Goal: Transaction & Acquisition: Book appointment/travel/reservation

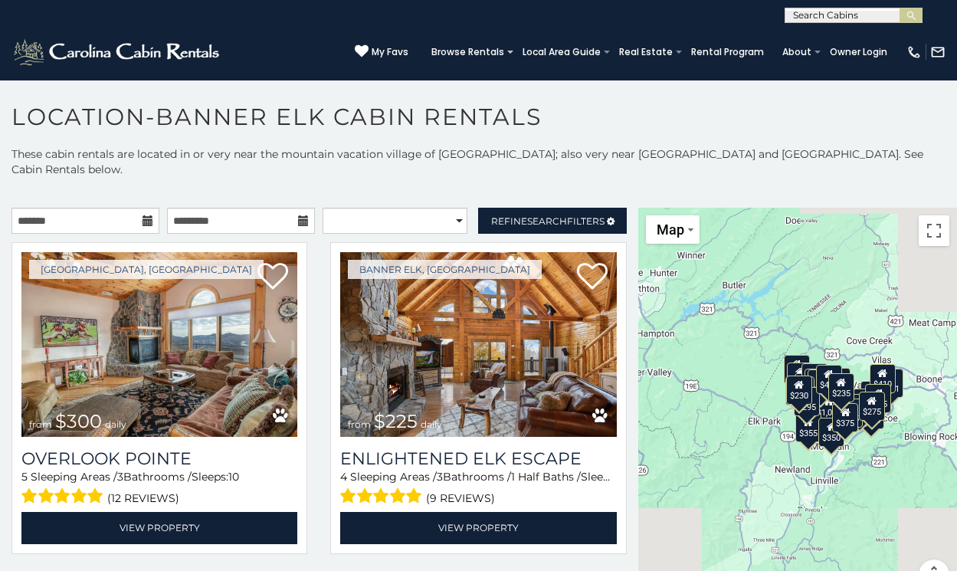
click at [145, 215] on icon at bounding box center [148, 220] width 11 height 11
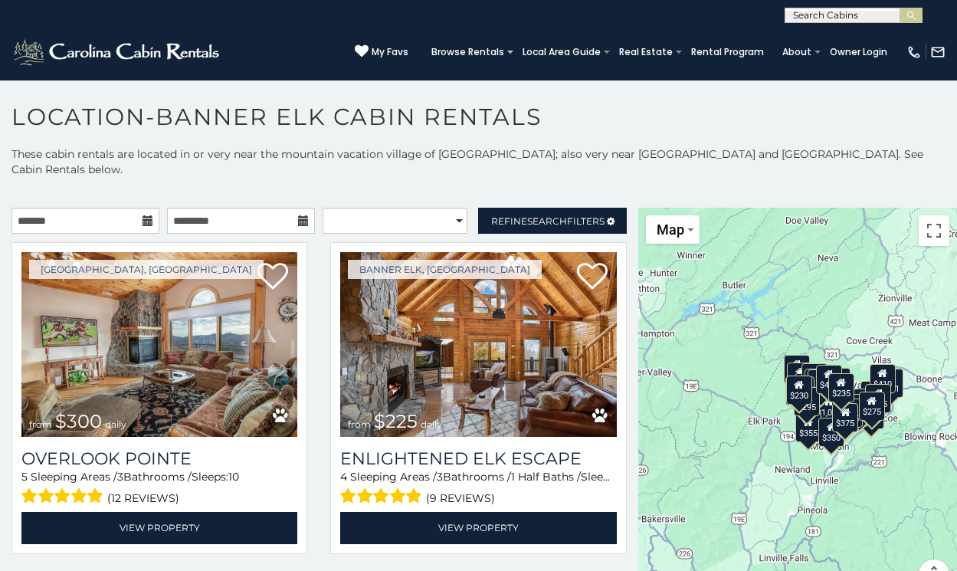
click at [145, 215] on icon at bounding box center [148, 220] width 11 height 11
click at [143, 215] on icon at bounding box center [148, 220] width 11 height 11
click at [147, 215] on icon at bounding box center [148, 220] width 11 height 11
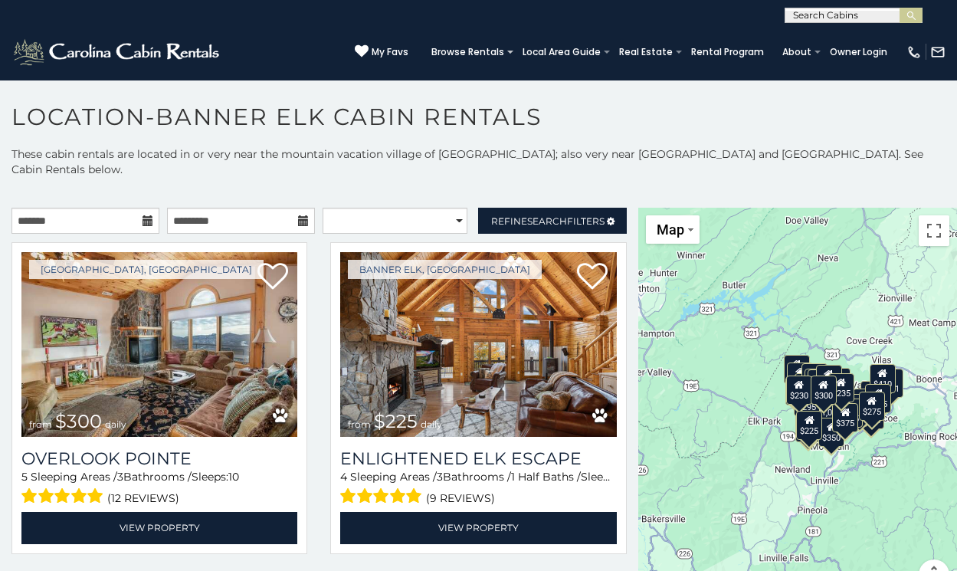
click at [143, 215] on icon at bounding box center [148, 220] width 11 height 11
click at [88, 212] on input "text" at bounding box center [85, 221] width 148 height 26
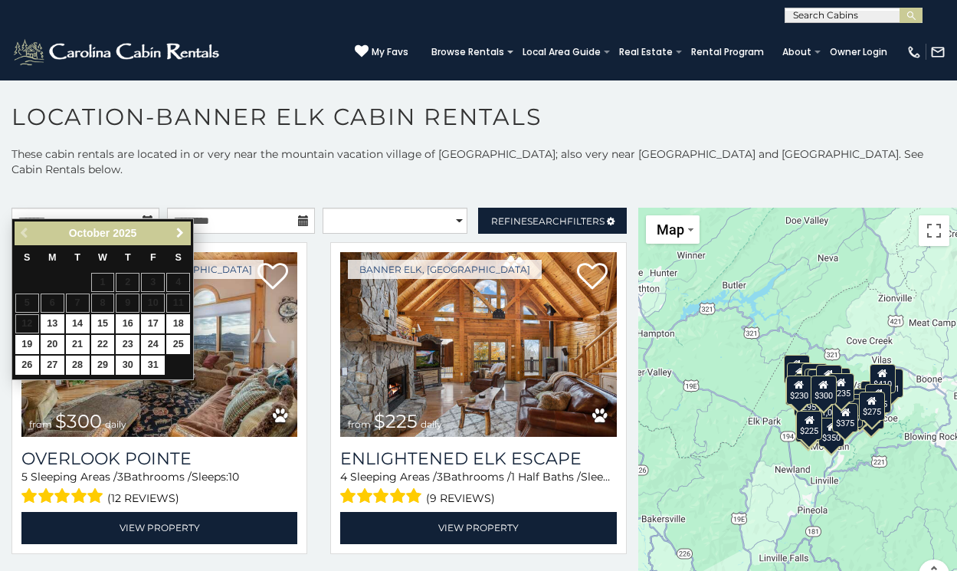
click at [172, 234] on link "Next" at bounding box center [179, 233] width 19 height 19
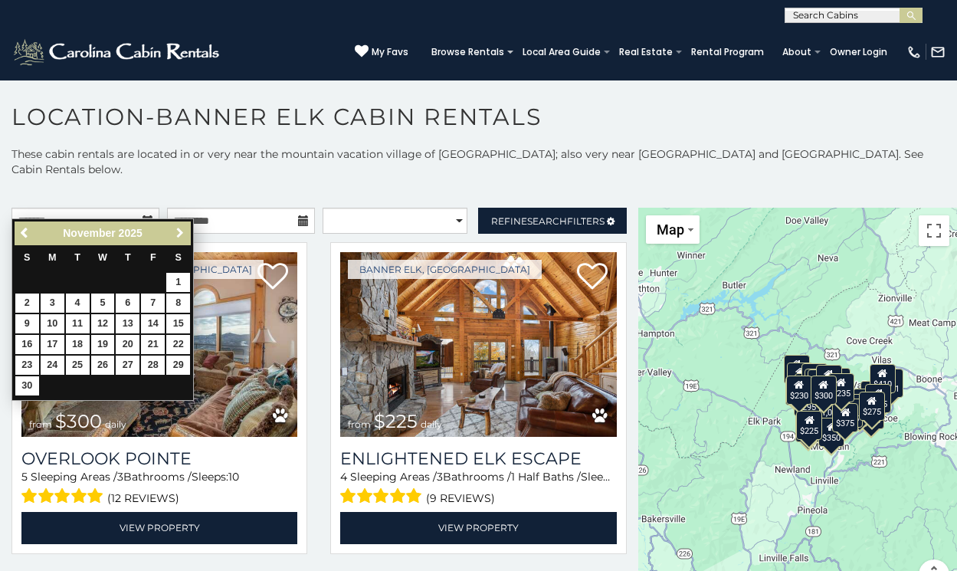
click at [179, 233] on span "Next" at bounding box center [180, 233] width 12 height 12
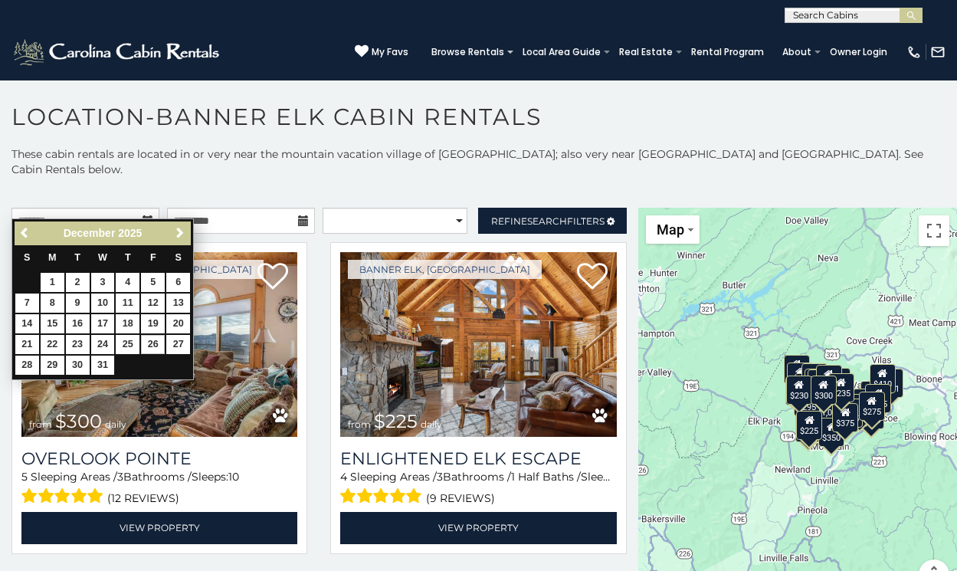
click at [153, 341] on link "26" at bounding box center [153, 344] width 24 height 19
type input "**********"
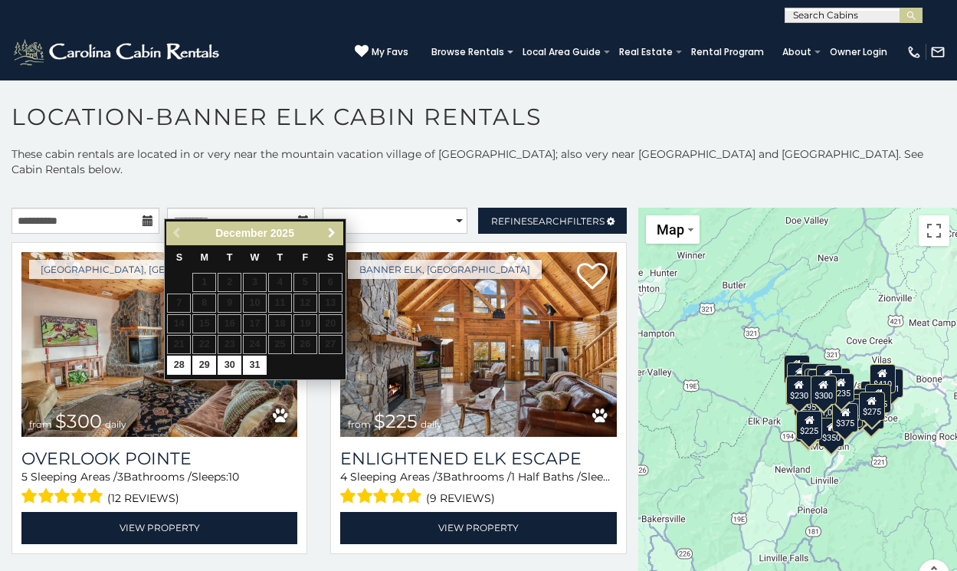
click at [326, 232] on link "Next" at bounding box center [332, 233] width 19 height 19
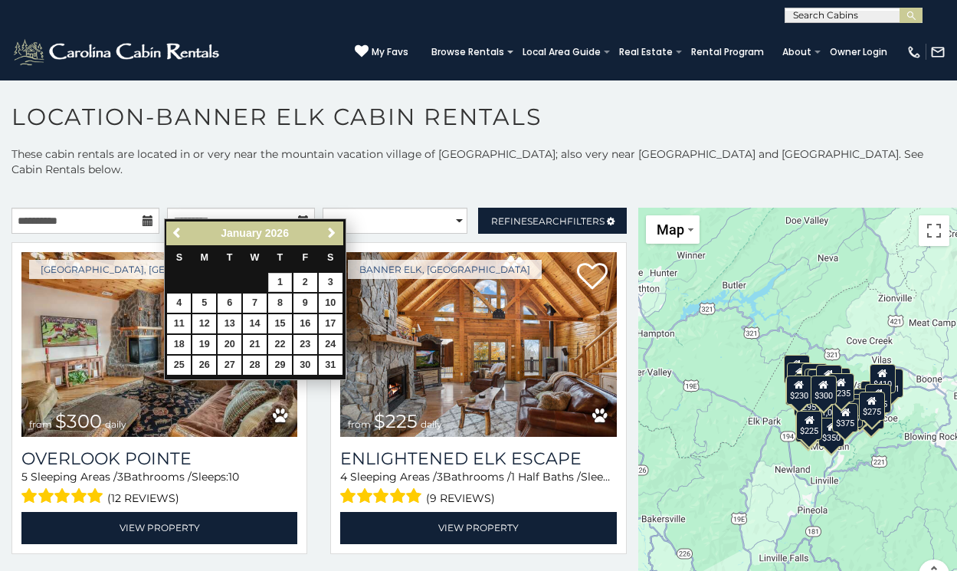
click at [278, 281] on link "1" at bounding box center [280, 282] width 24 height 19
type input "**********"
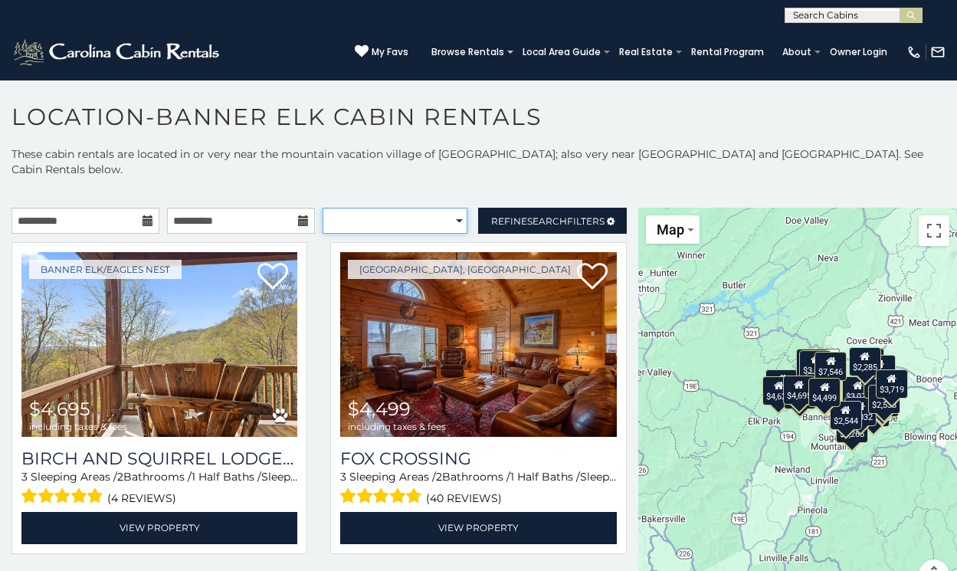
select select "*********"
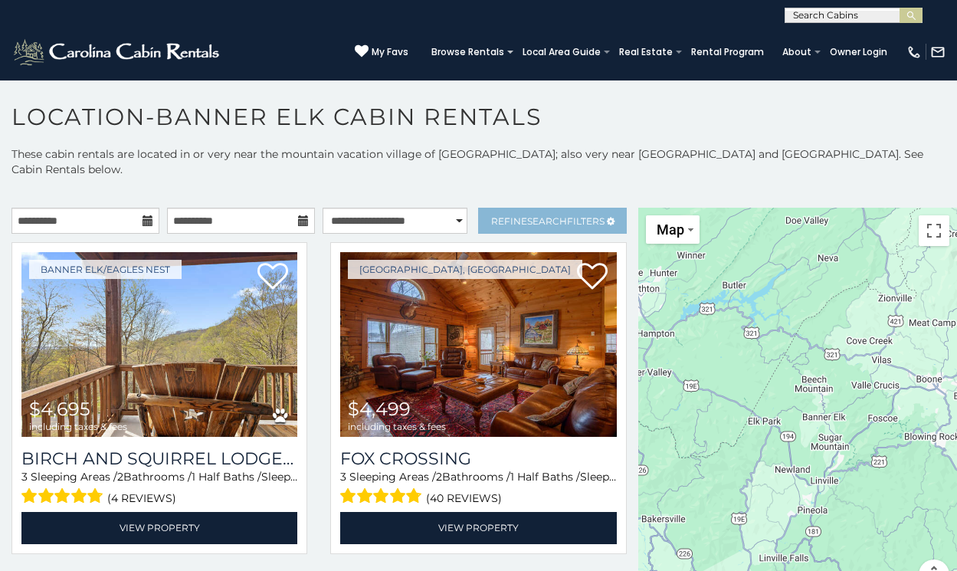
click at [527, 215] on span "Search" at bounding box center [547, 220] width 40 height 11
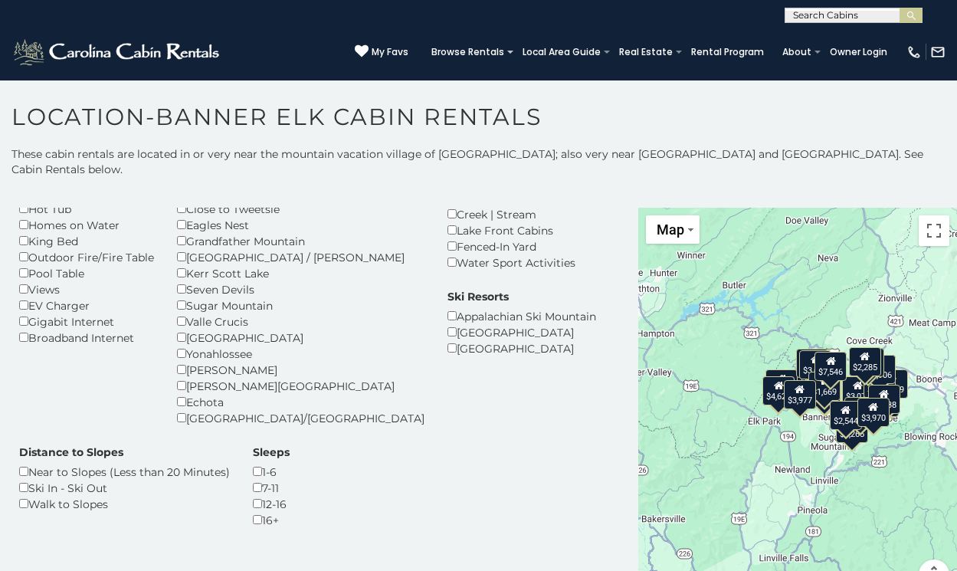
scroll to position [270, 0]
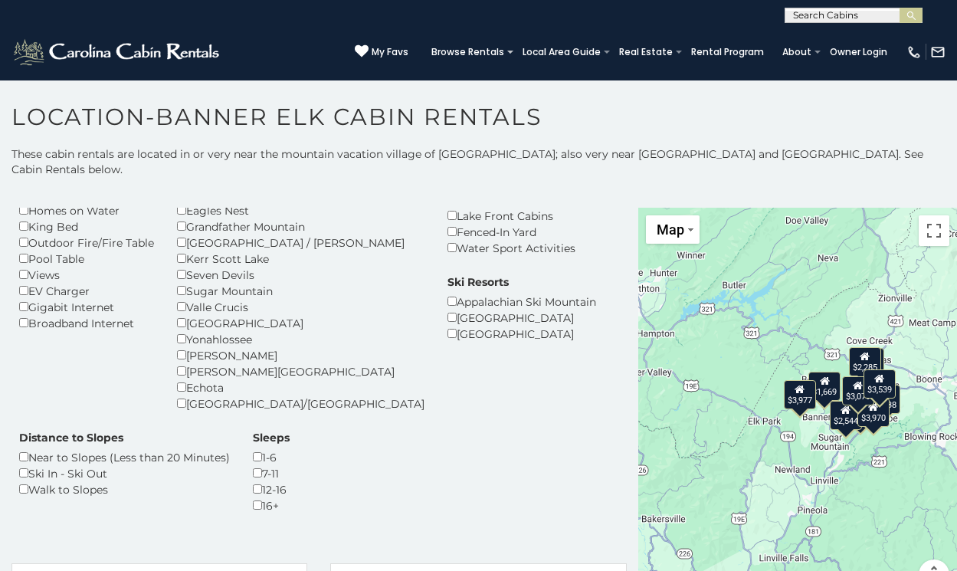
scroll to position [515, 0]
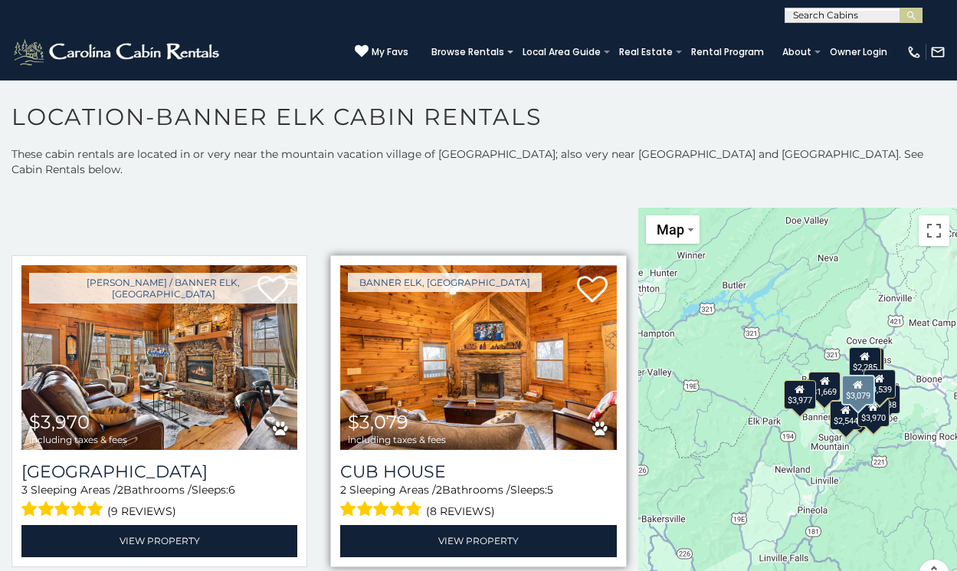
click at [356, 348] on img at bounding box center [478, 357] width 276 height 185
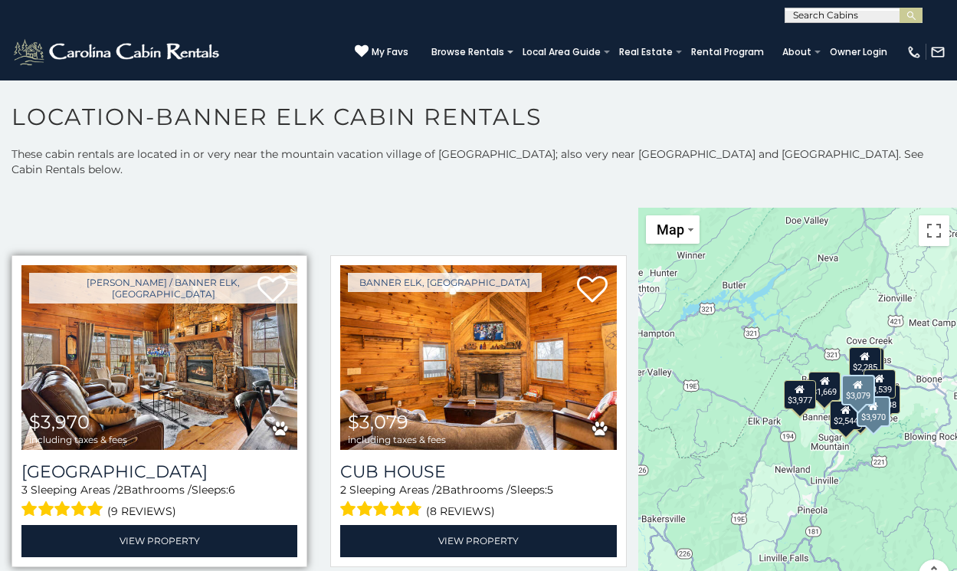
click at [126, 362] on img at bounding box center [159, 357] width 276 height 185
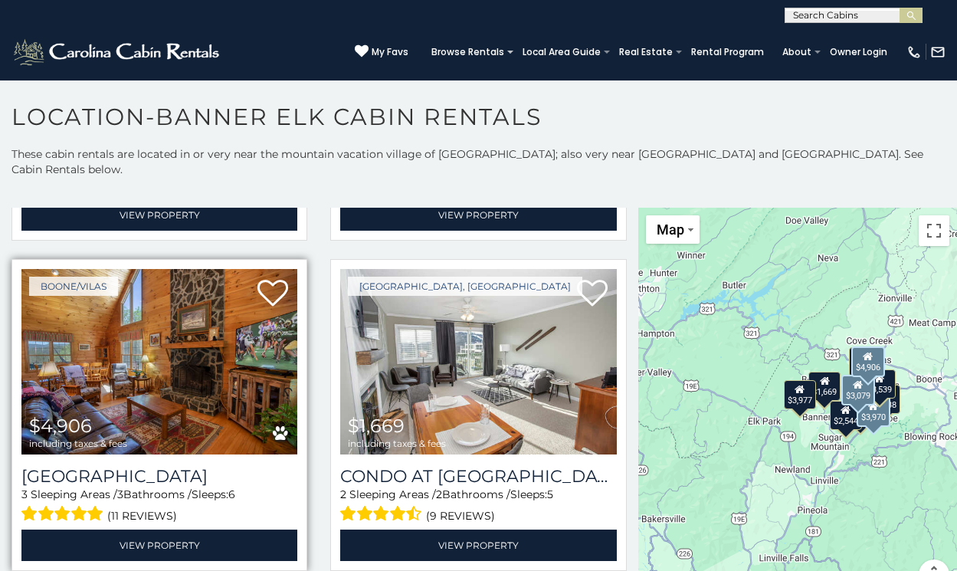
scroll to position [1249, 0]
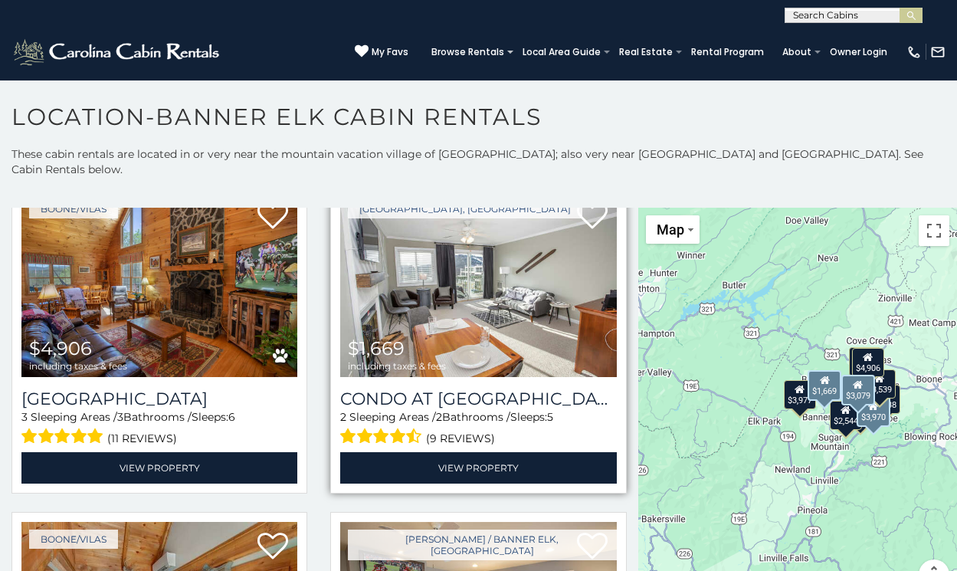
click at [451, 297] on img at bounding box center [478, 284] width 276 height 185
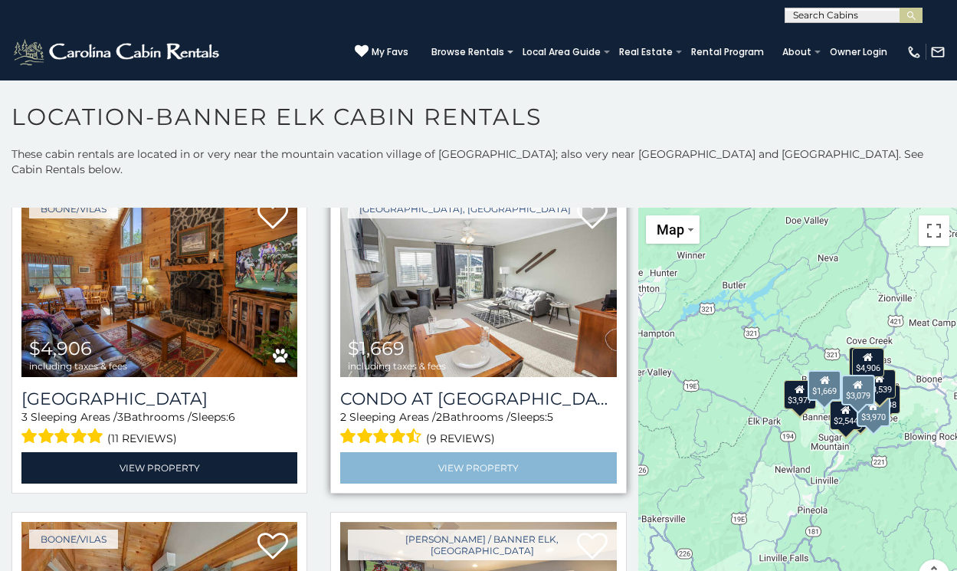
click at [467, 452] on link "View Property" at bounding box center [478, 467] width 276 height 31
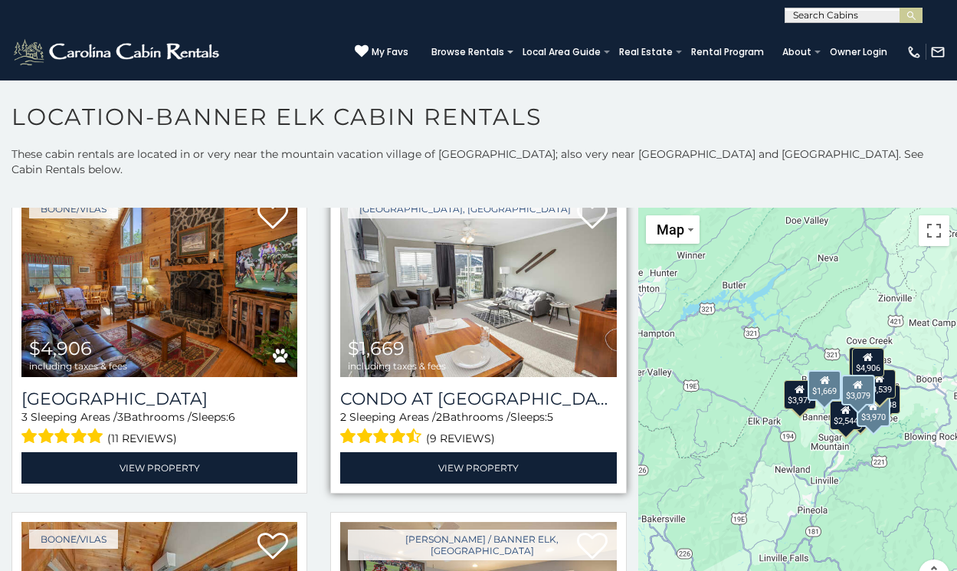
click at [544, 208] on img at bounding box center [478, 284] width 276 height 185
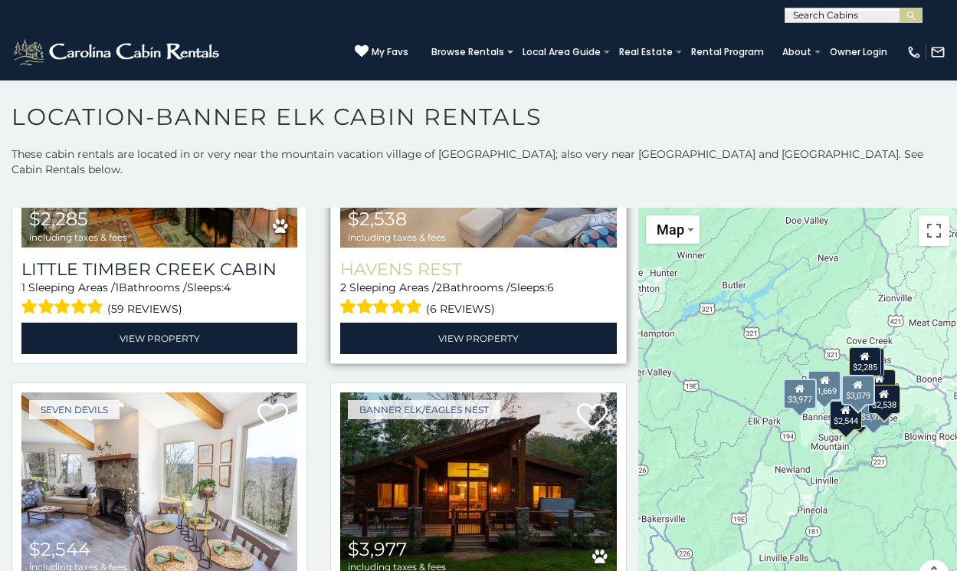
scroll to position [1515, 0]
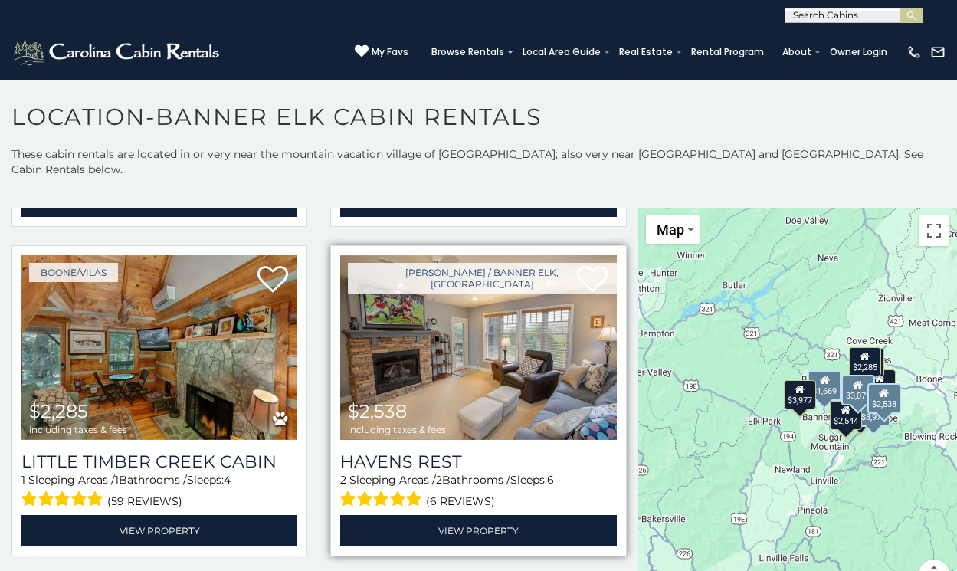
click at [503, 327] on img at bounding box center [478, 347] width 276 height 185
click at [430, 451] on h3 "Havens Rest" at bounding box center [478, 461] width 276 height 21
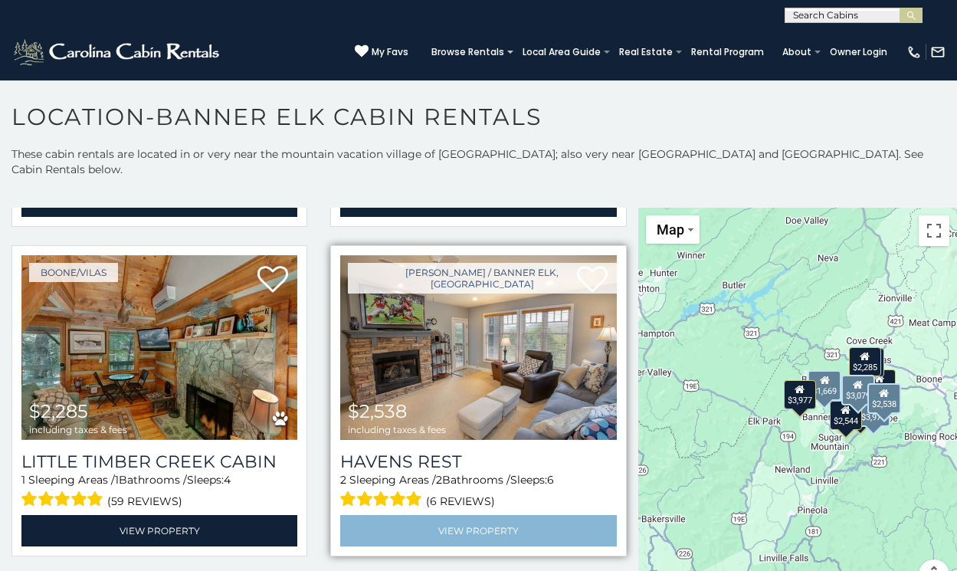
click at [502, 515] on link "View Property" at bounding box center [478, 530] width 276 height 31
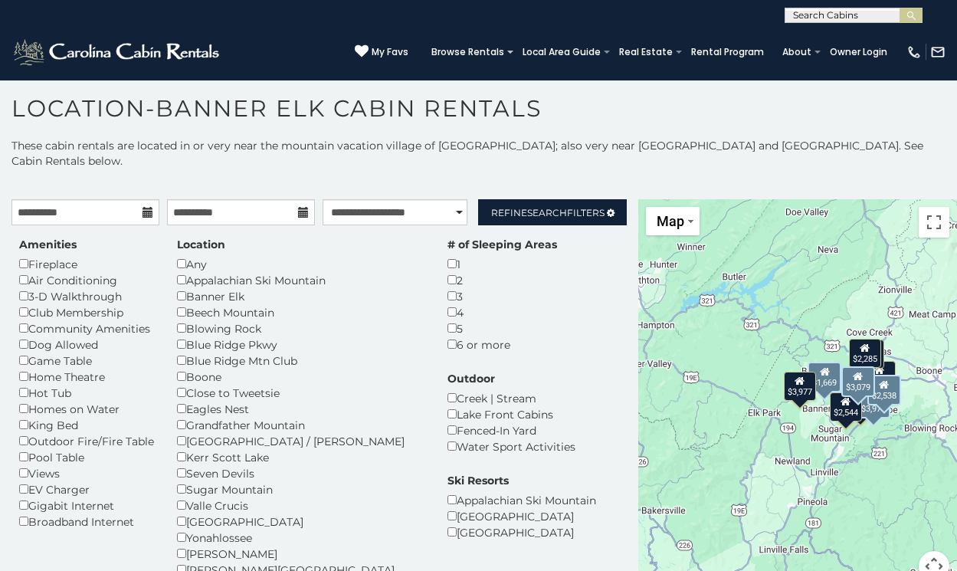
scroll to position [0, 0]
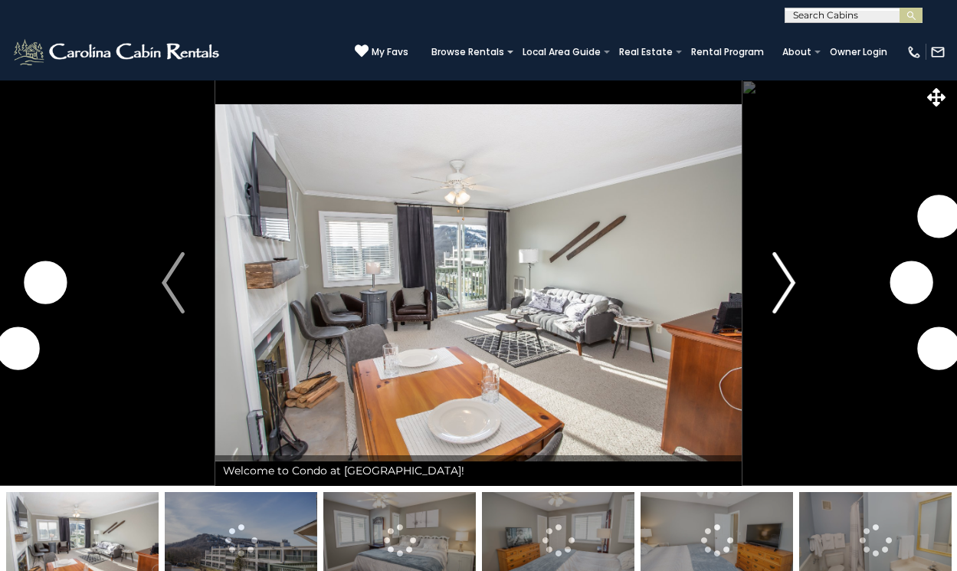
click at [773, 289] on img "Next" at bounding box center [784, 282] width 23 height 61
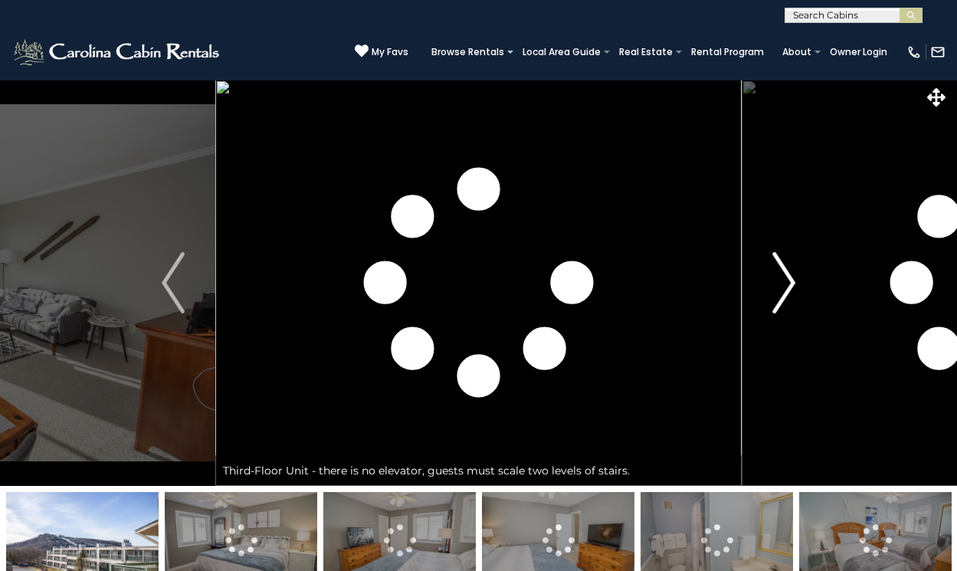
click at [776, 289] on img "Next" at bounding box center [784, 282] width 23 height 61
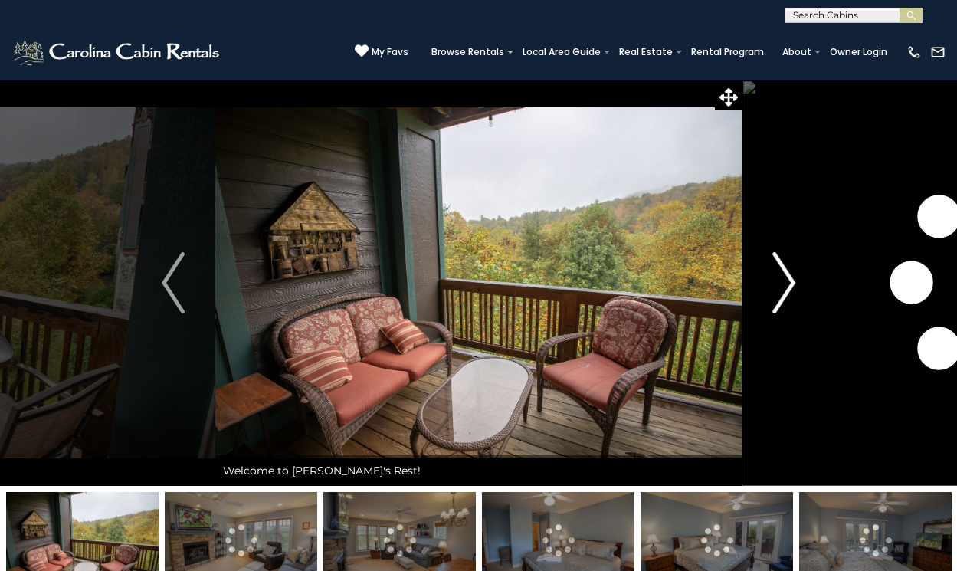
click at [784, 272] on img "Next" at bounding box center [784, 282] width 23 height 61
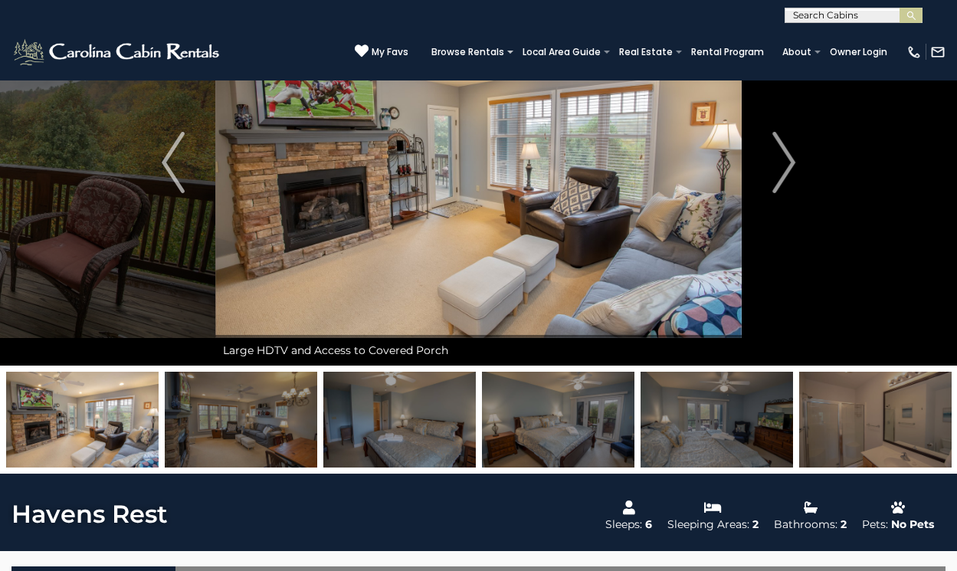
scroll to position [110, 0]
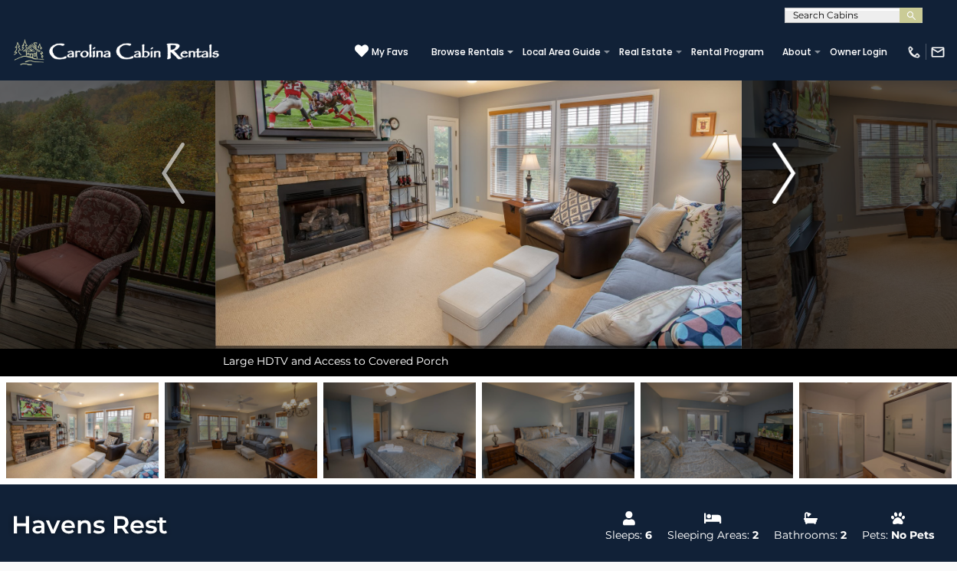
click at [789, 179] on img "Next" at bounding box center [784, 173] width 23 height 61
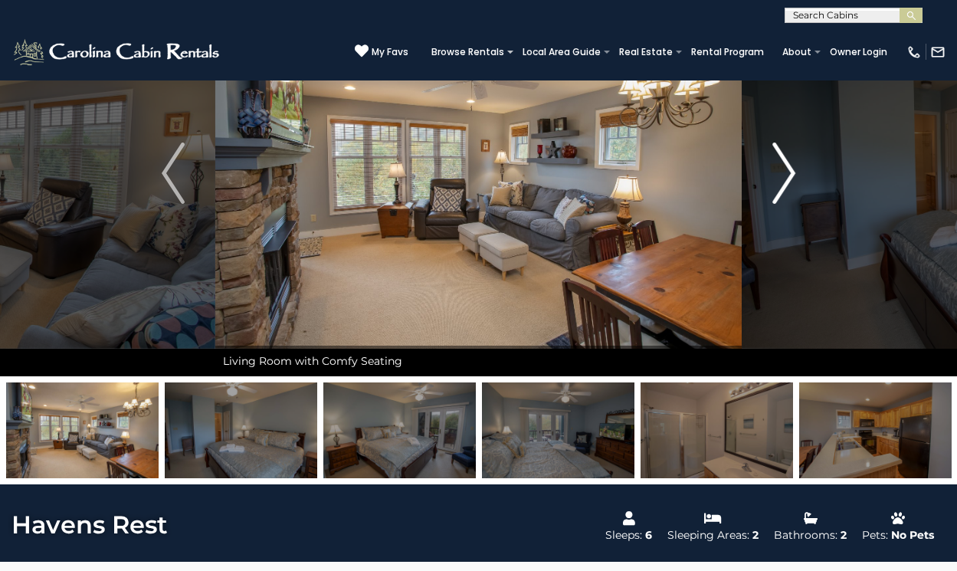
click at [788, 179] on img "Next" at bounding box center [784, 173] width 23 height 61
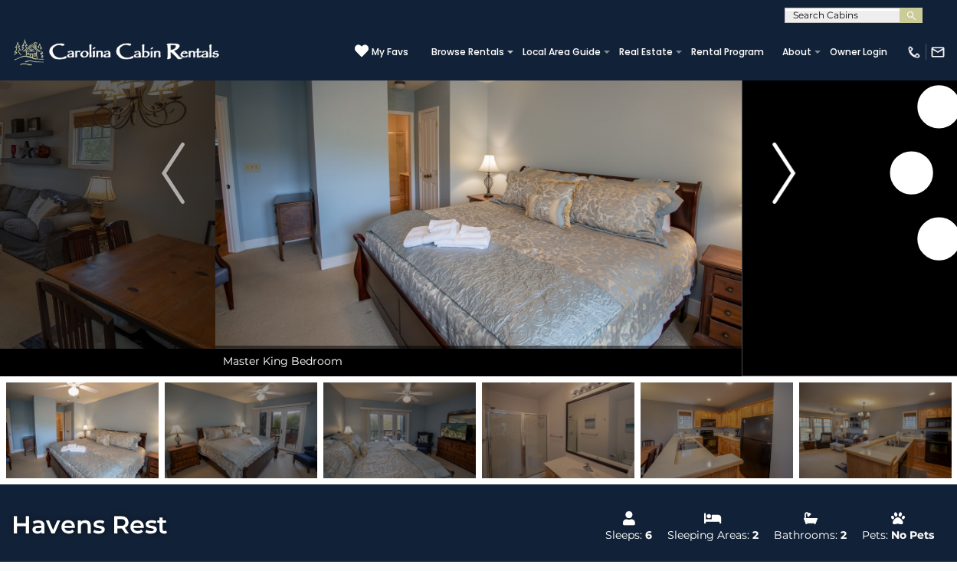
click at [787, 179] on img "Next" at bounding box center [784, 173] width 23 height 61
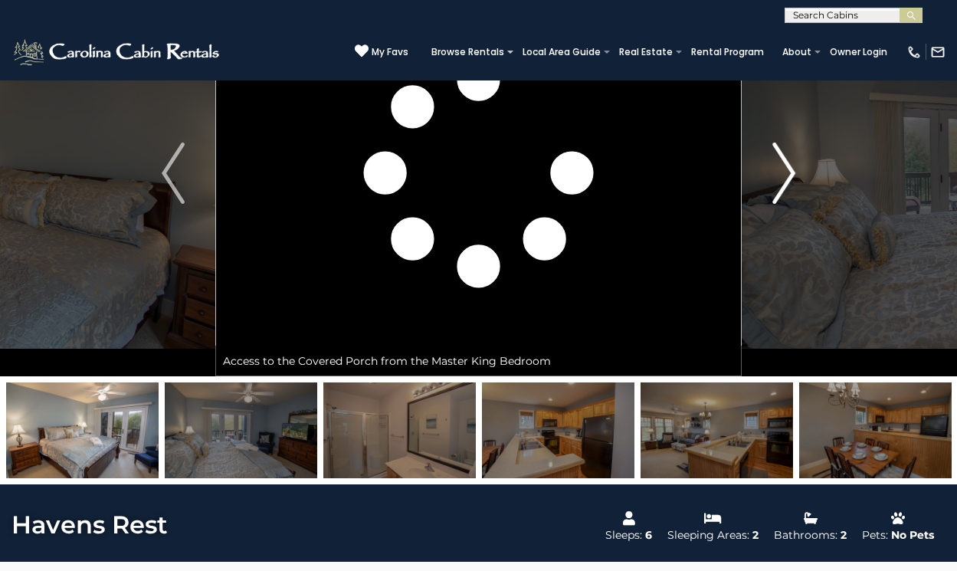
click at [788, 179] on img "Next" at bounding box center [784, 173] width 23 height 61
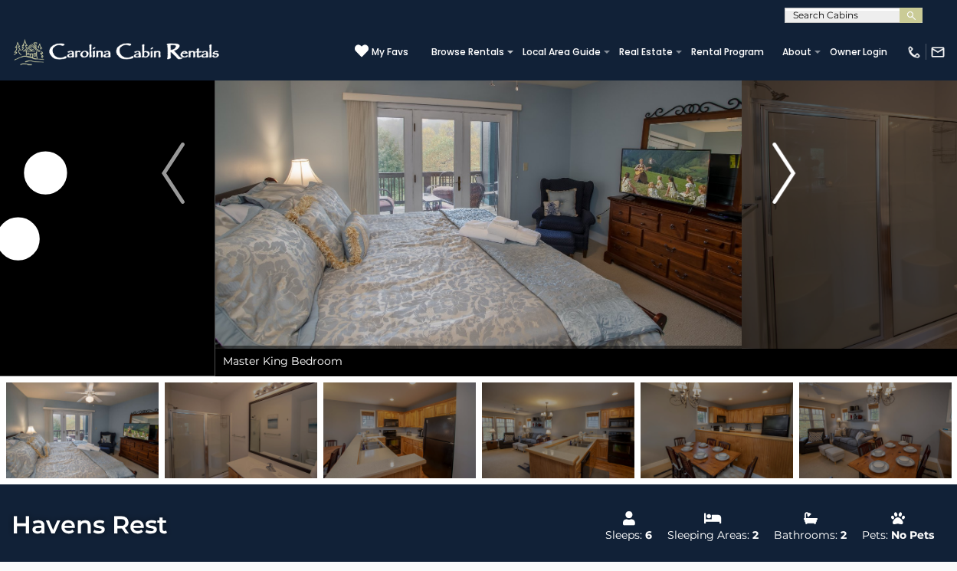
click at [790, 180] on img "Next" at bounding box center [784, 173] width 23 height 61
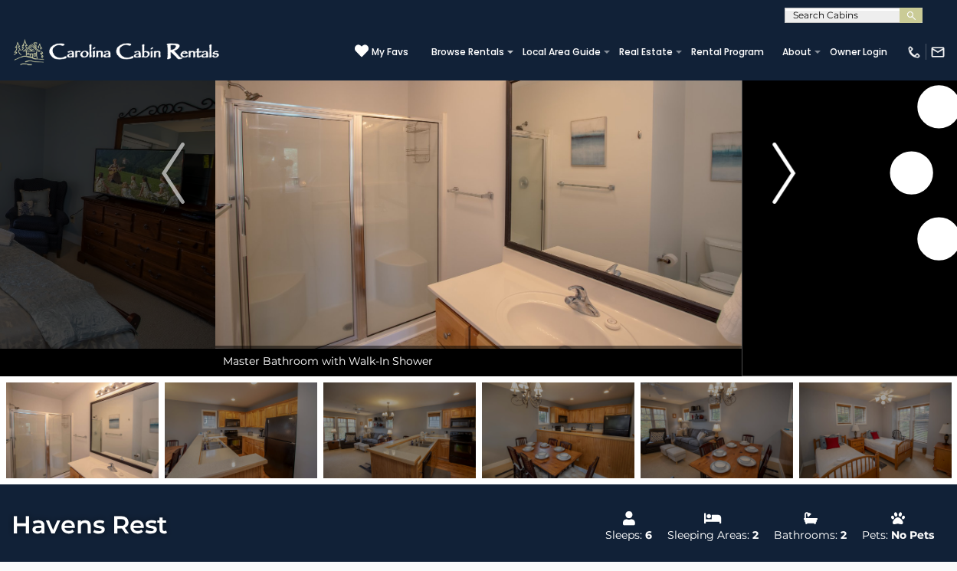
click at [788, 181] on img "Next" at bounding box center [784, 173] width 23 height 61
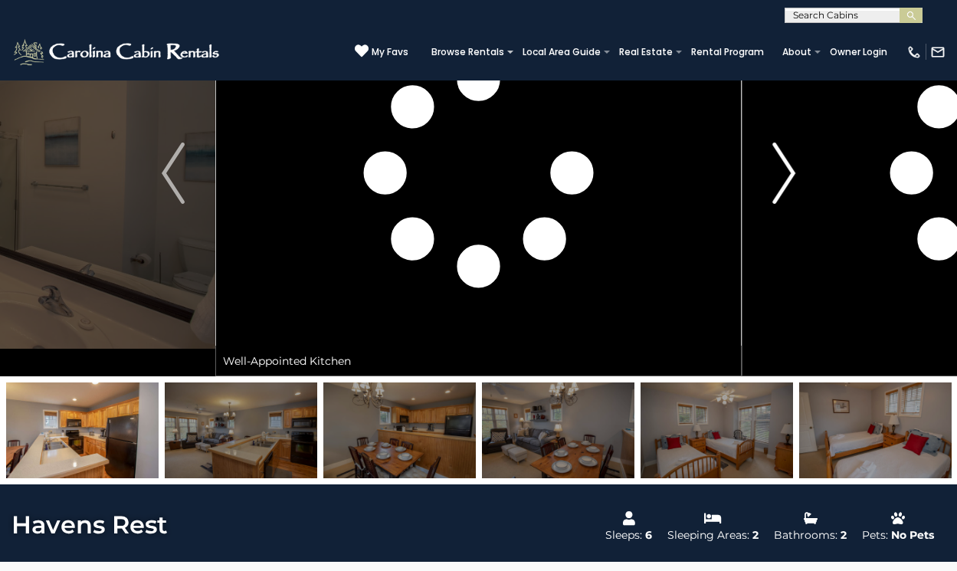
click at [787, 180] on img "Next" at bounding box center [784, 173] width 23 height 61
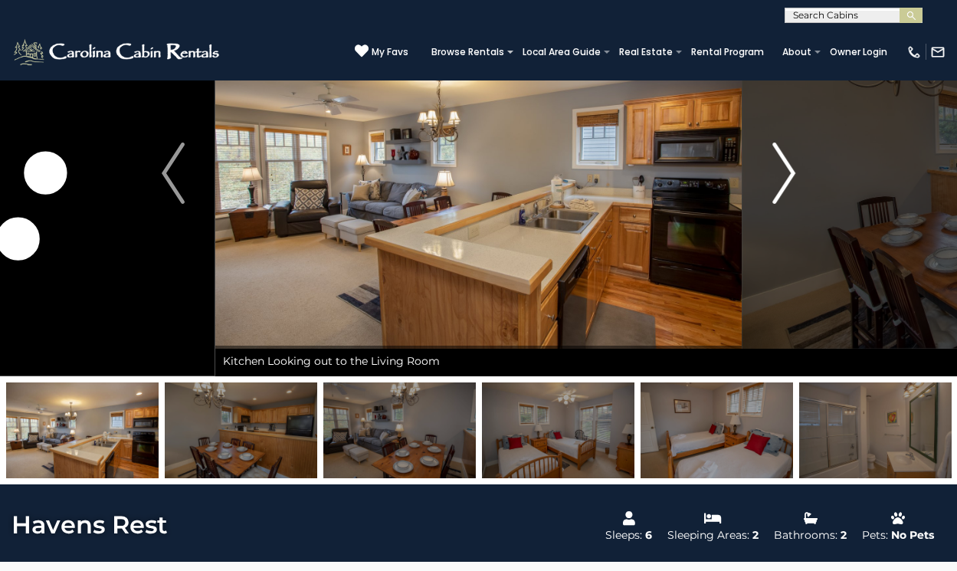
click at [787, 179] on img "Next" at bounding box center [784, 173] width 23 height 61
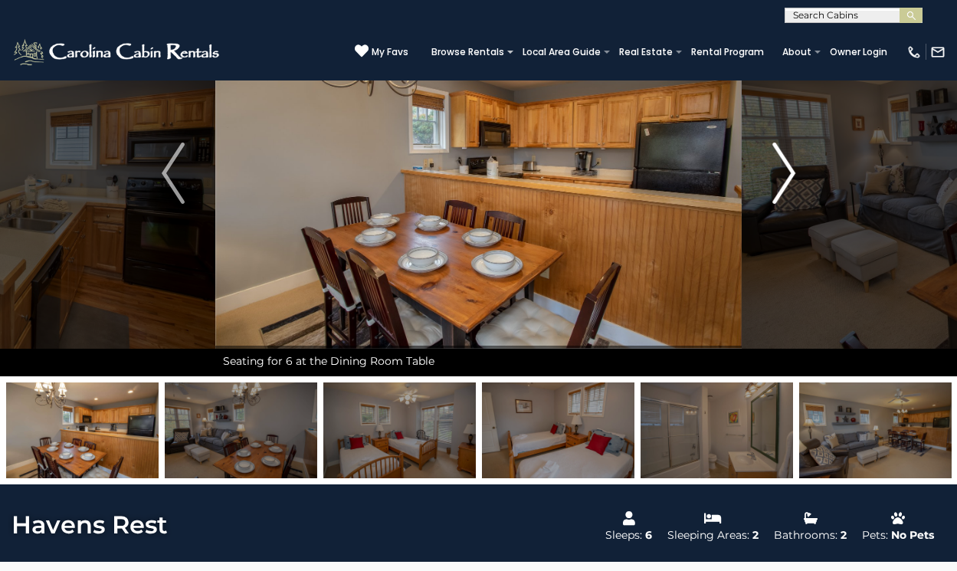
click at [786, 179] on img "Next" at bounding box center [784, 173] width 23 height 61
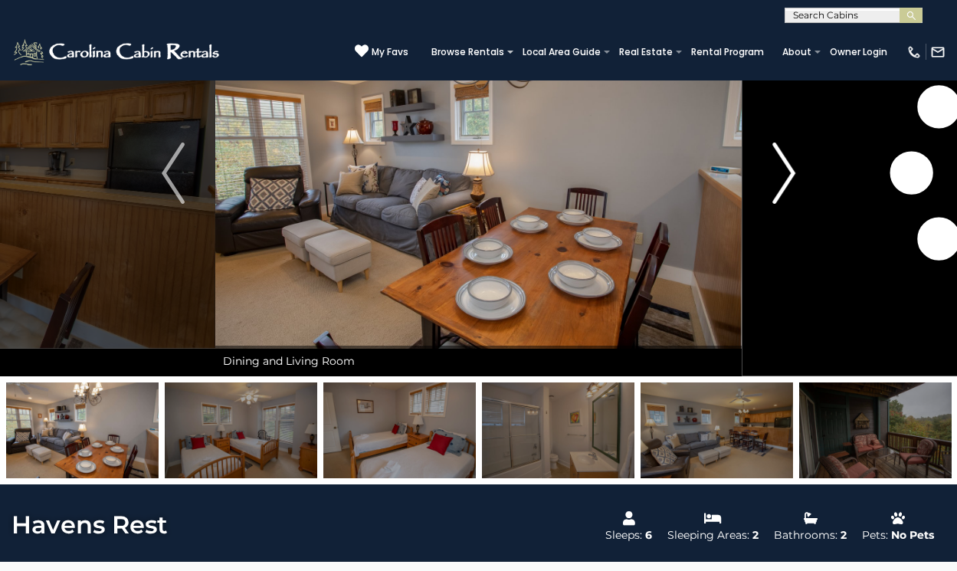
click at [786, 179] on img "Next" at bounding box center [784, 173] width 23 height 61
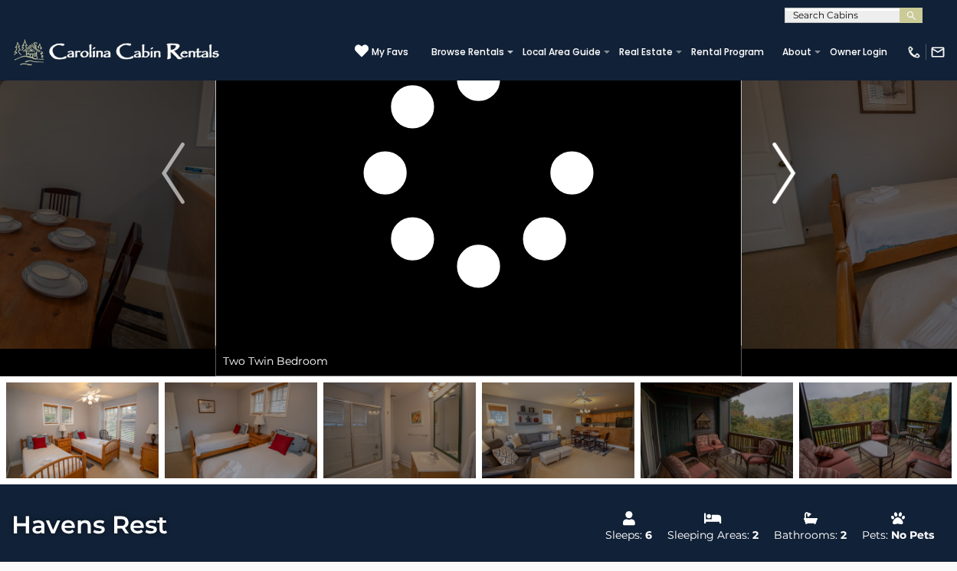
click at [786, 179] on img "Next" at bounding box center [784, 173] width 23 height 61
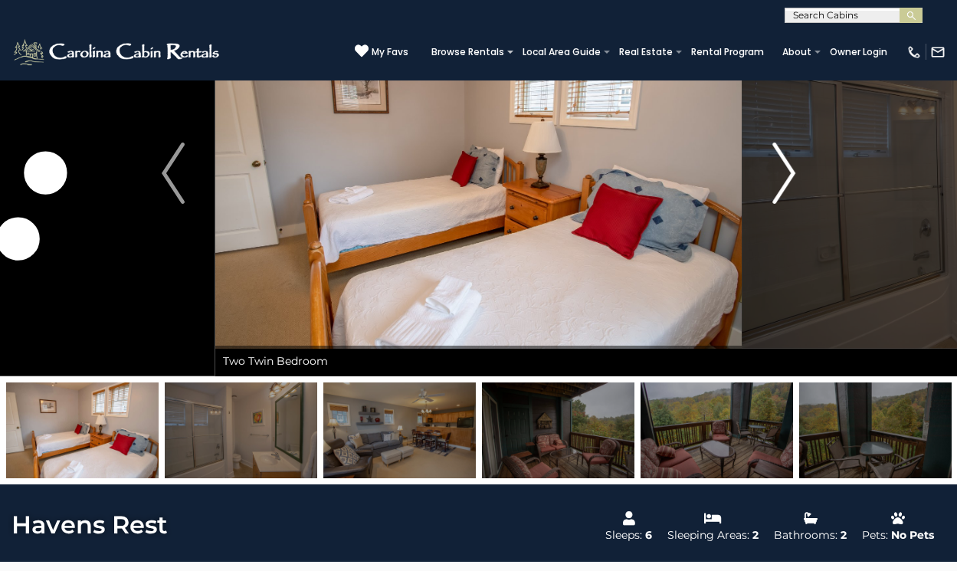
click at [786, 179] on img "Next" at bounding box center [784, 173] width 23 height 61
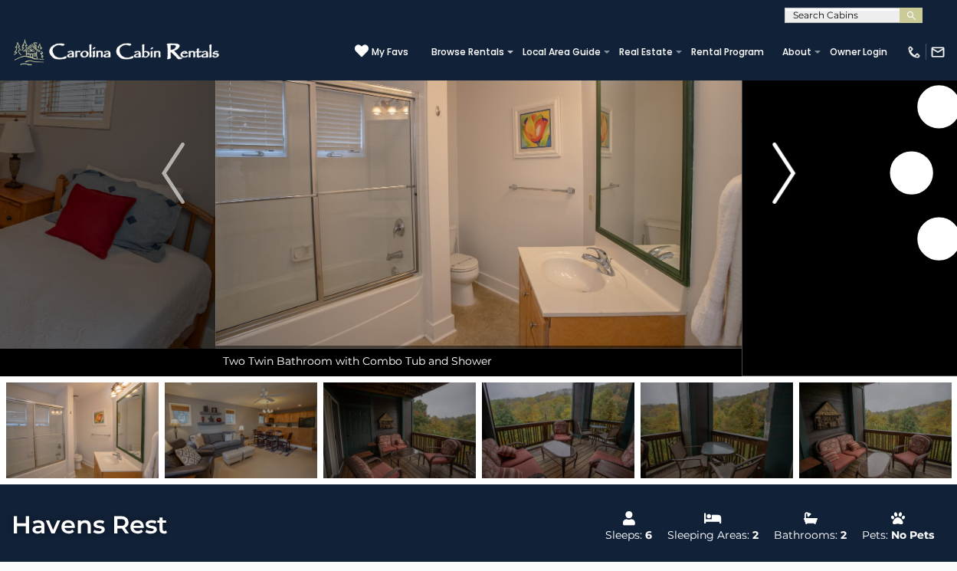
click at [785, 179] on img "Next" at bounding box center [784, 173] width 23 height 61
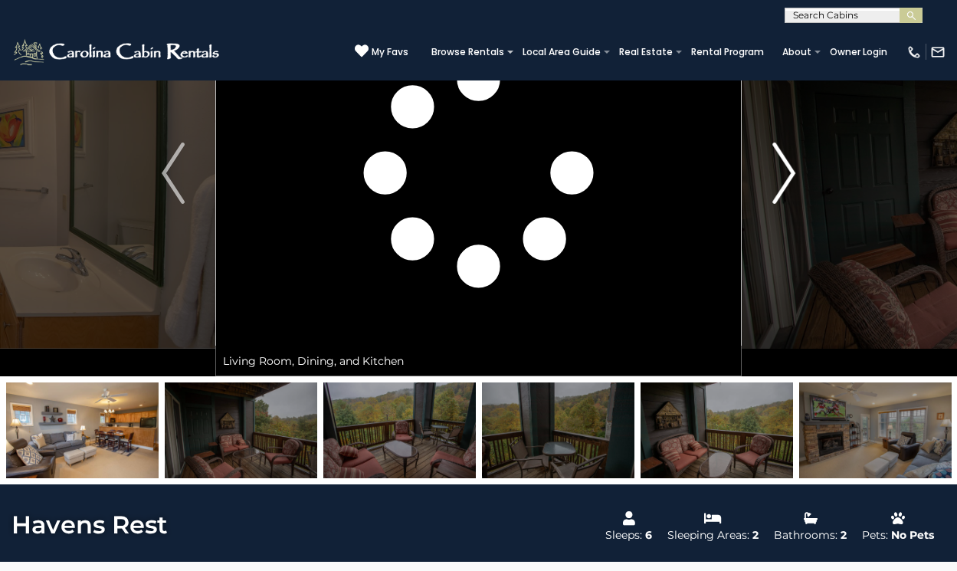
click at [784, 179] on img "Next" at bounding box center [784, 173] width 23 height 61
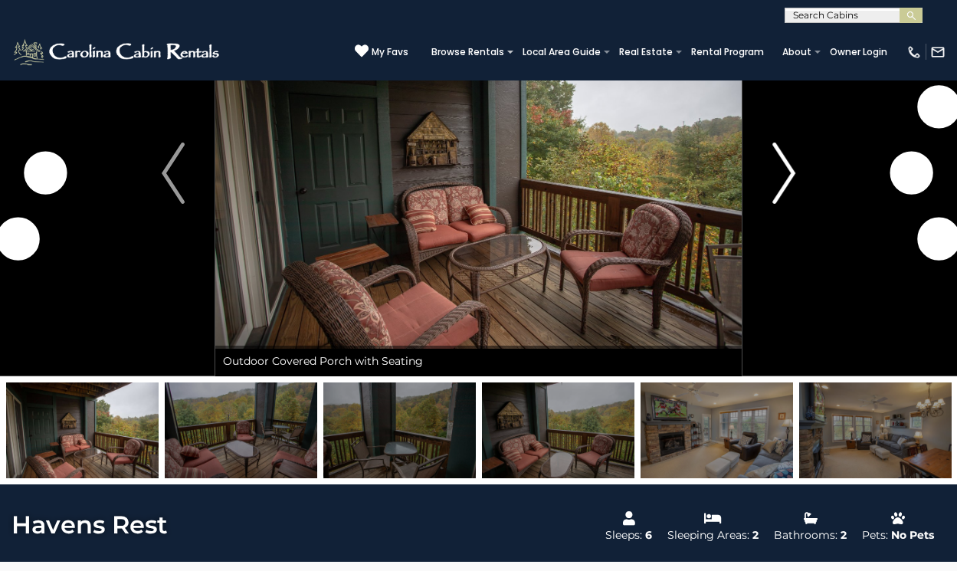
click at [783, 179] on img "Next" at bounding box center [784, 173] width 23 height 61
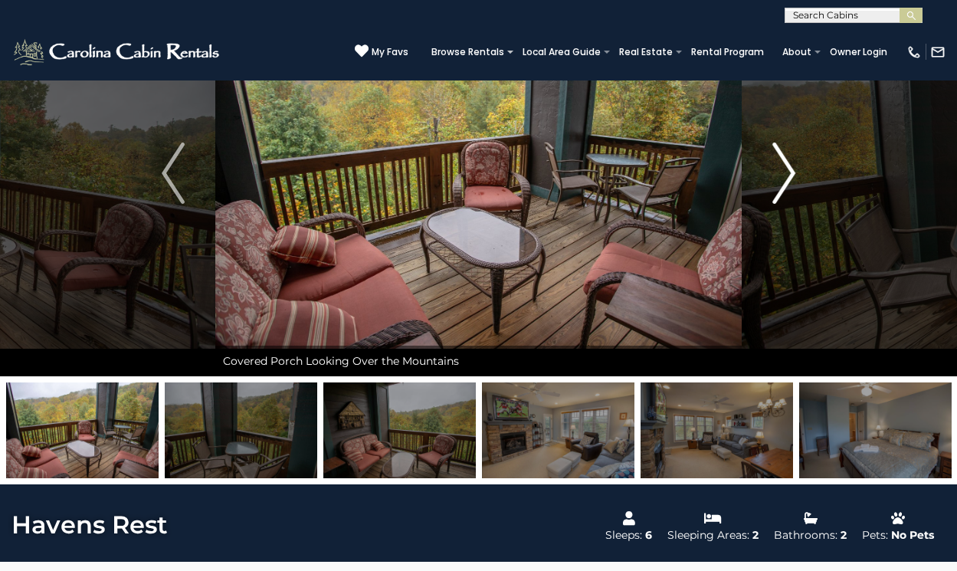
click at [780, 179] on img "Next" at bounding box center [784, 173] width 23 height 61
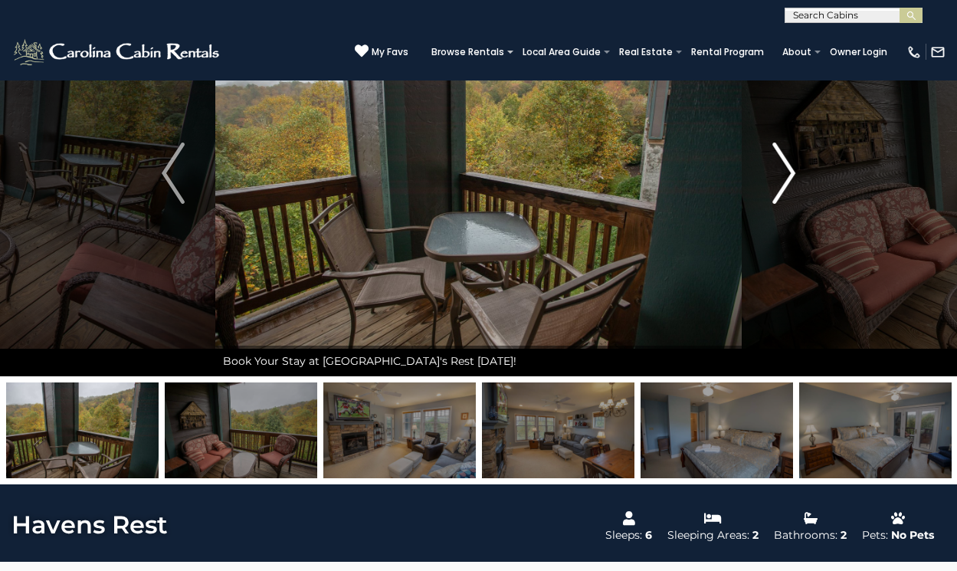
click at [780, 179] on img "Next" at bounding box center [784, 173] width 23 height 61
